Goal: Task Accomplishment & Management: Manage account settings

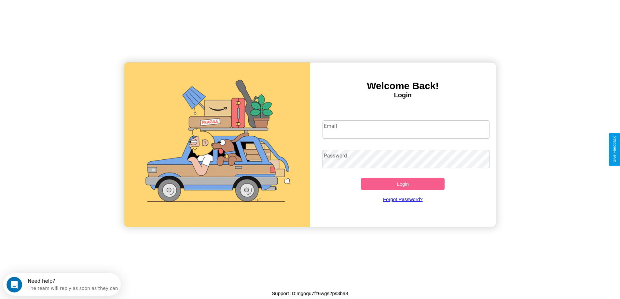
click at [406, 129] on input "Email" at bounding box center [405, 129] width 167 height 18
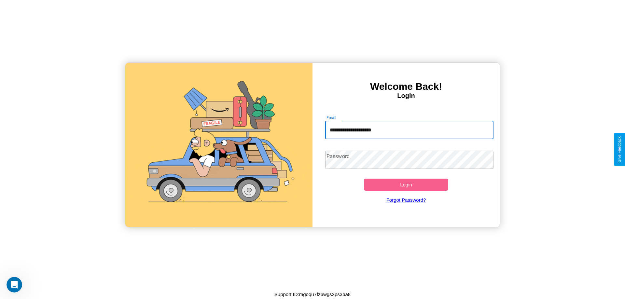
type input "**********"
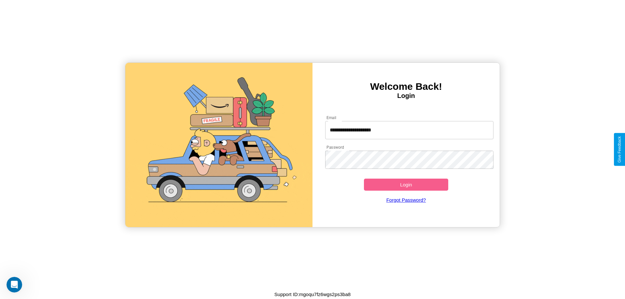
click at [406, 184] on button "Login" at bounding box center [406, 185] width 84 height 12
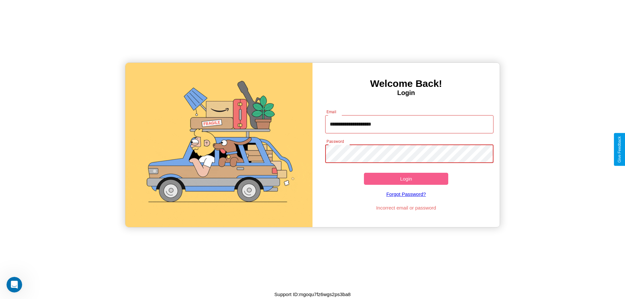
click at [406, 179] on button "Login" at bounding box center [406, 179] width 84 height 12
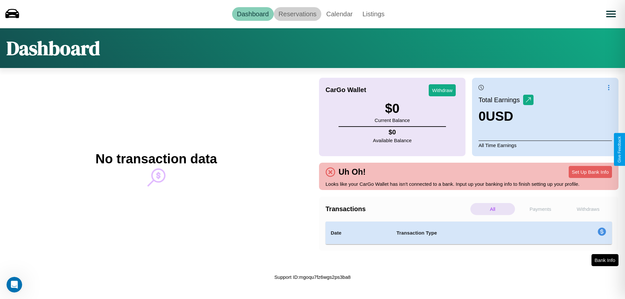
click at [297, 14] on link "Reservations" at bounding box center [298, 14] width 48 height 14
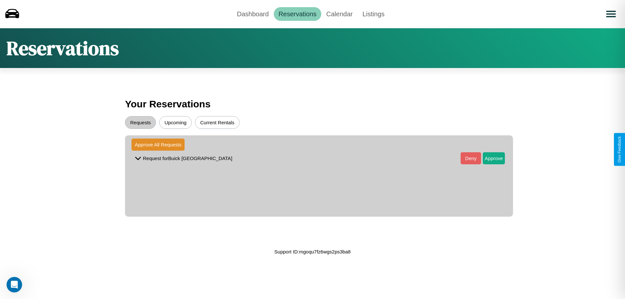
click at [175, 122] on button "Upcoming" at bounding box center [175, 122] width 33 height 13
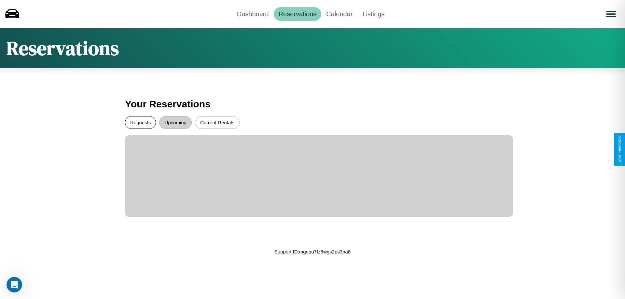
click at [140, 122] on button "Requests" at bounding box center [140, 122] width 31 height 13
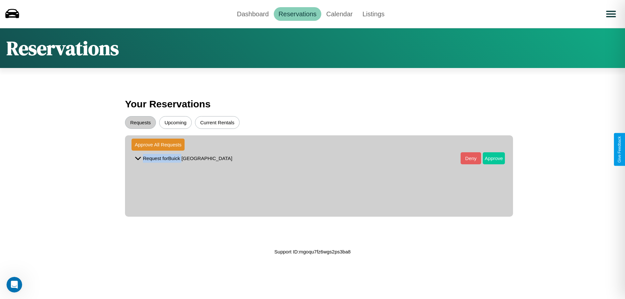
click at [489, 158] on button "Approve" at bounding box center [493, 158] width 22 height 12
